Goal: Navigation & Orientation: Find specific page/section

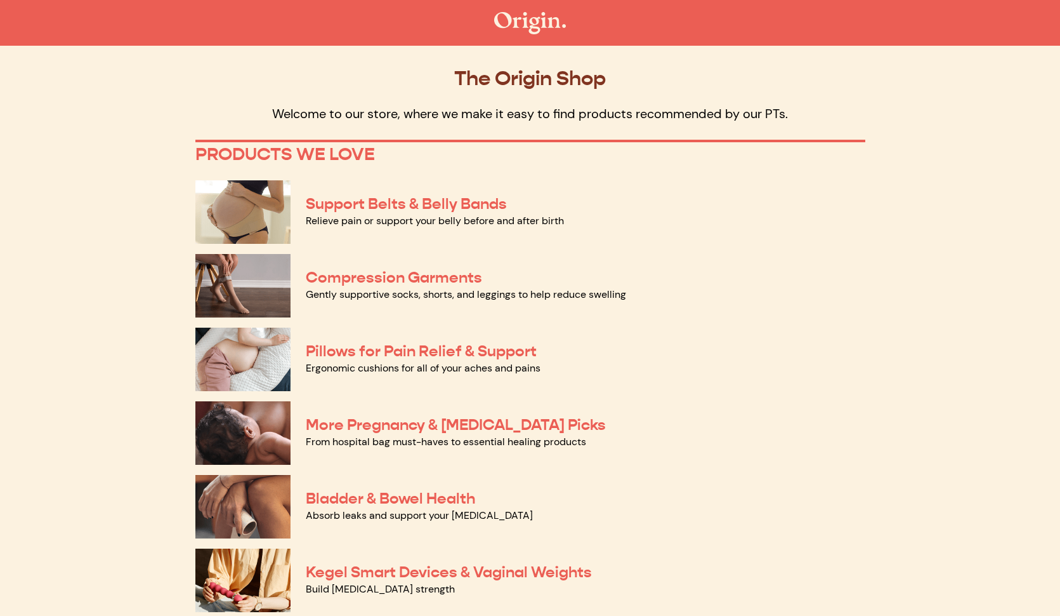
click at [160, 173] on div "The Origin Shop Welcome to our store, where we make it easy to find products re…" at bounding box center [530, 525] width 822 height 929
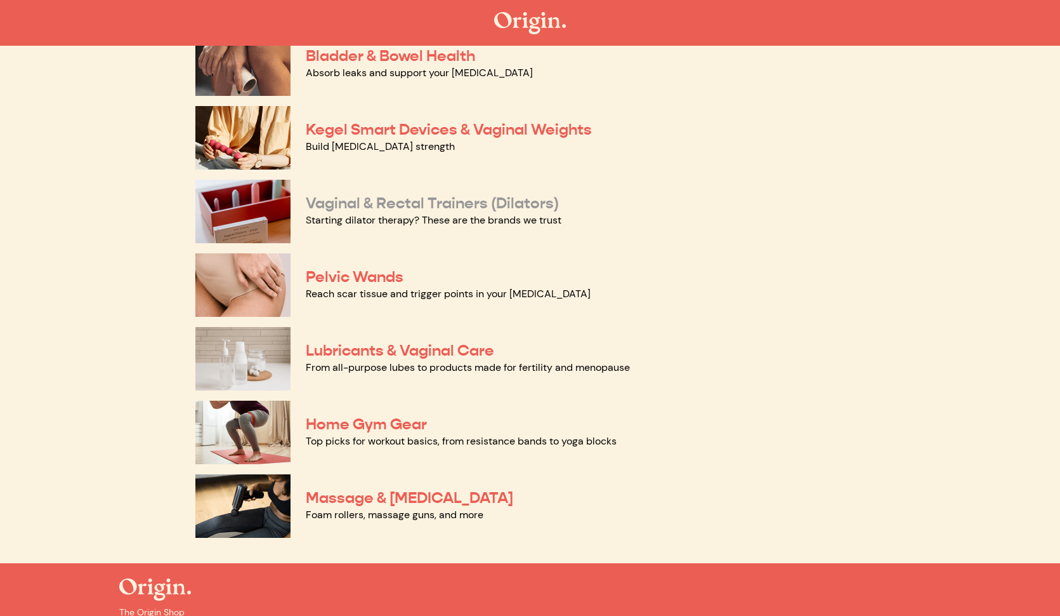
scroll to position [450, 0]
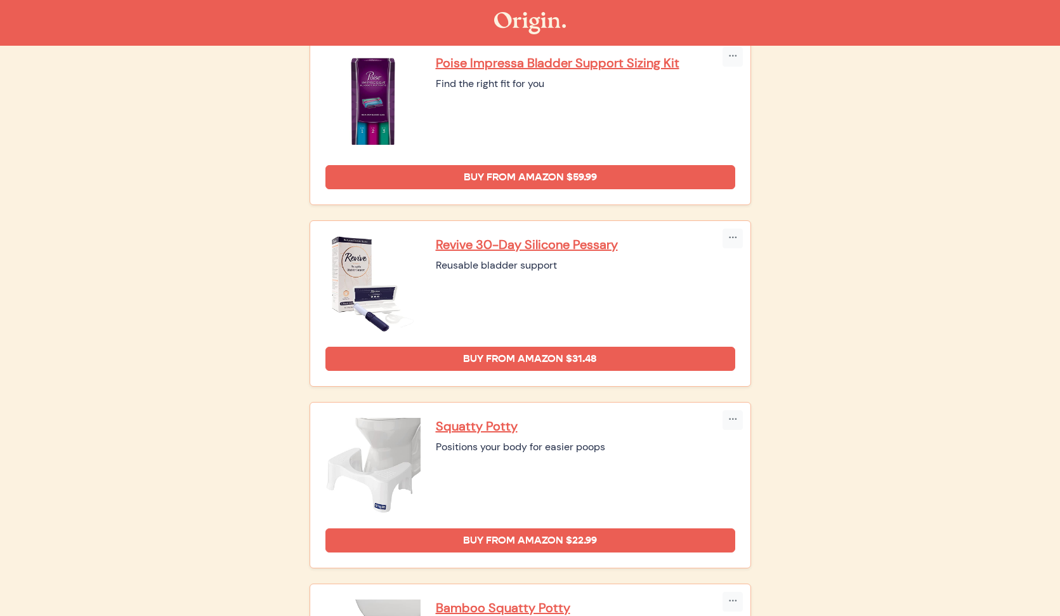
scroll to position [554, 0]
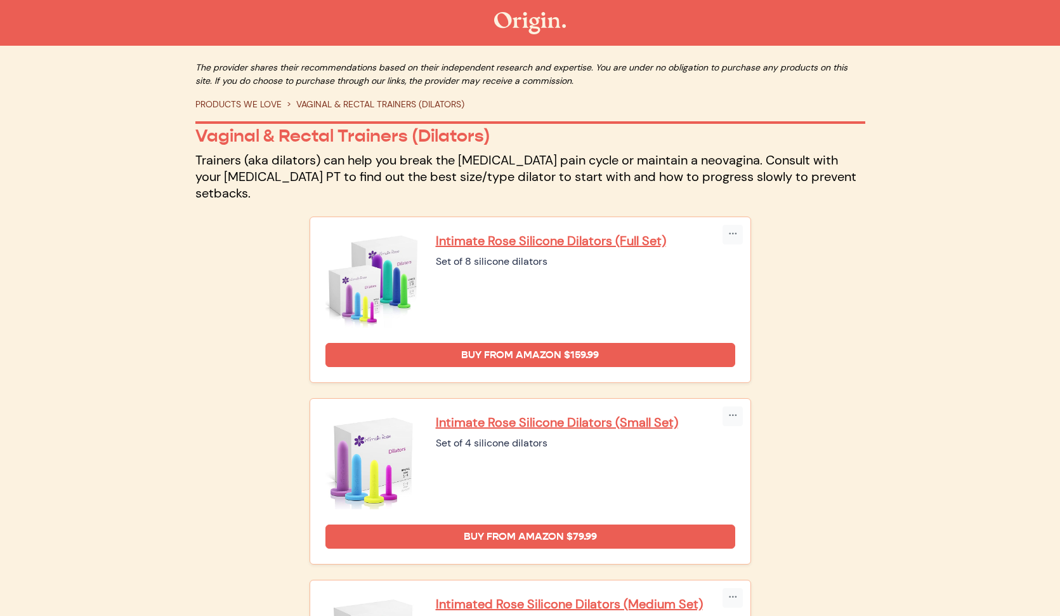
click at [302, 246] on div "Copy Link Embed Intimate Rose Silicone Dilators (Full Set) Set of 8 silicone di…" at bounding box center [530, 299] width 457 height 166
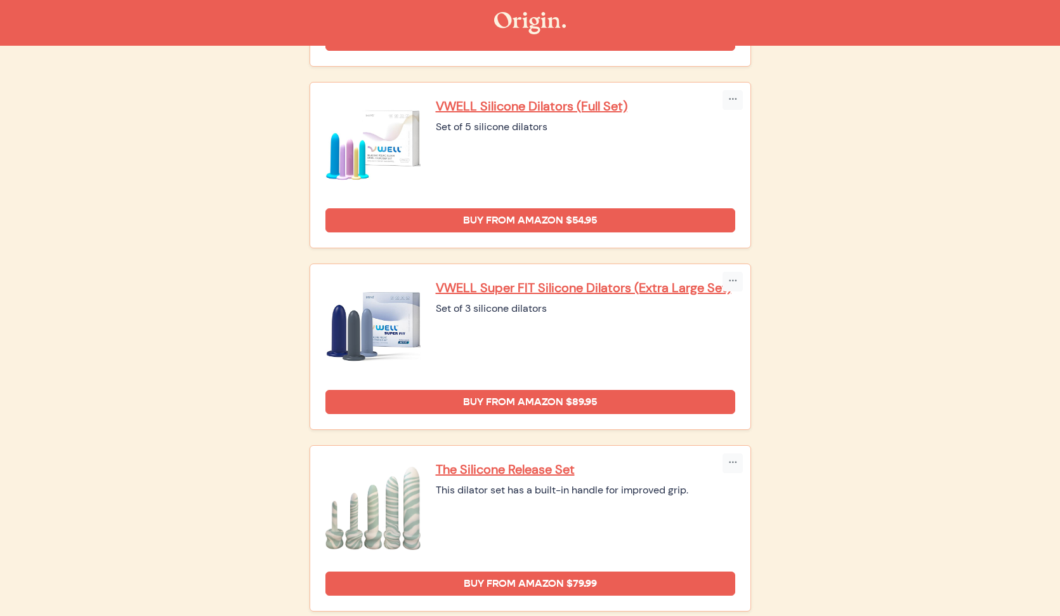
scroll to position [1055, 0]
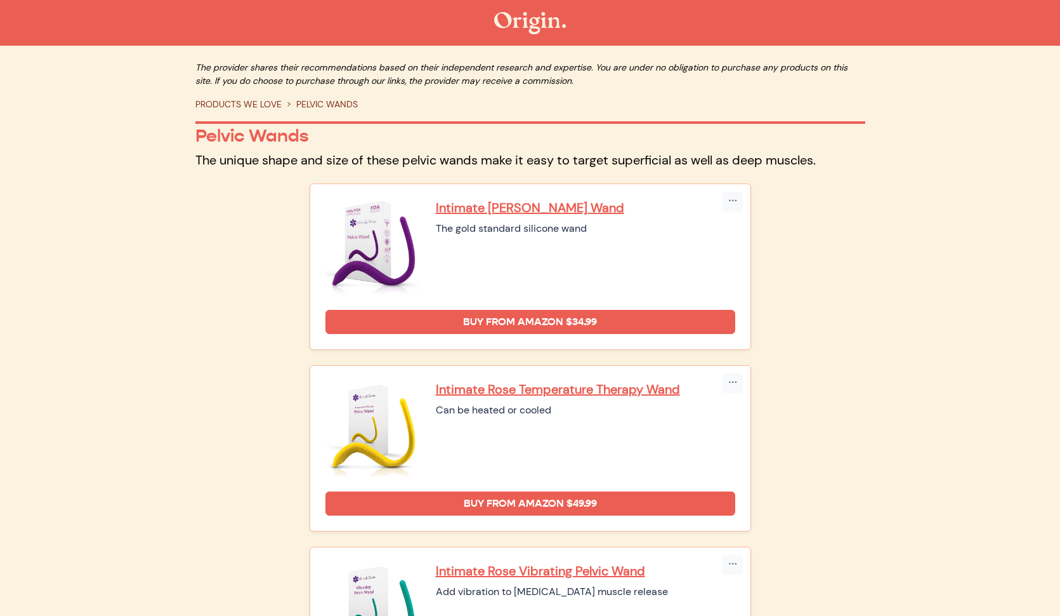
click at [287, 238] on div "Copy Link Embed Intimate [PERSON_NAME] Wand The gold standard silicone wand" at bounding box center [530, 531] width 685 height 736
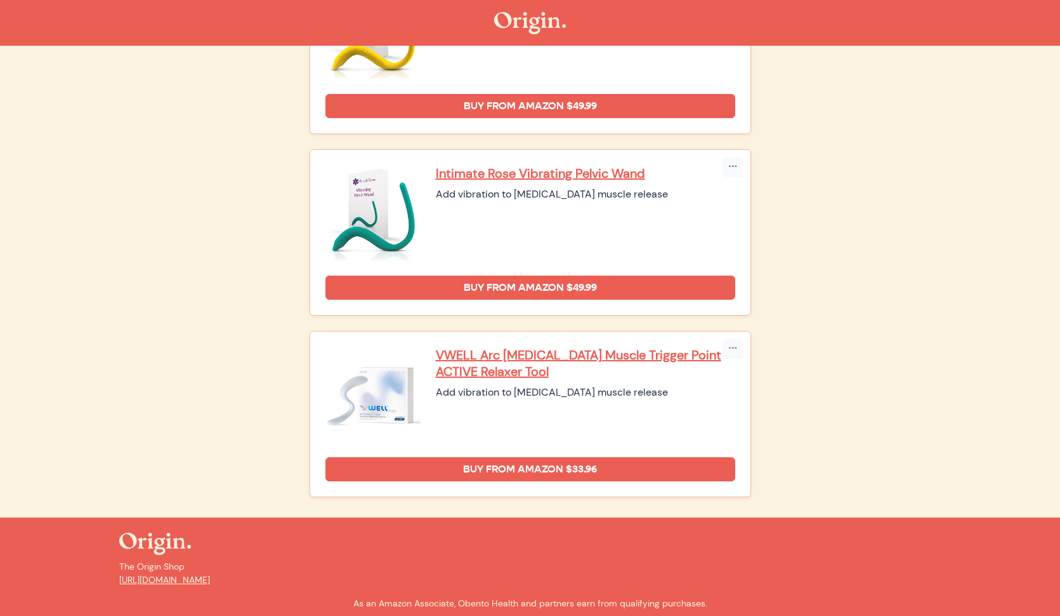
scroll to position [401, 0]
